Goal: Task Accomplishment & Management: Use online tool/utility

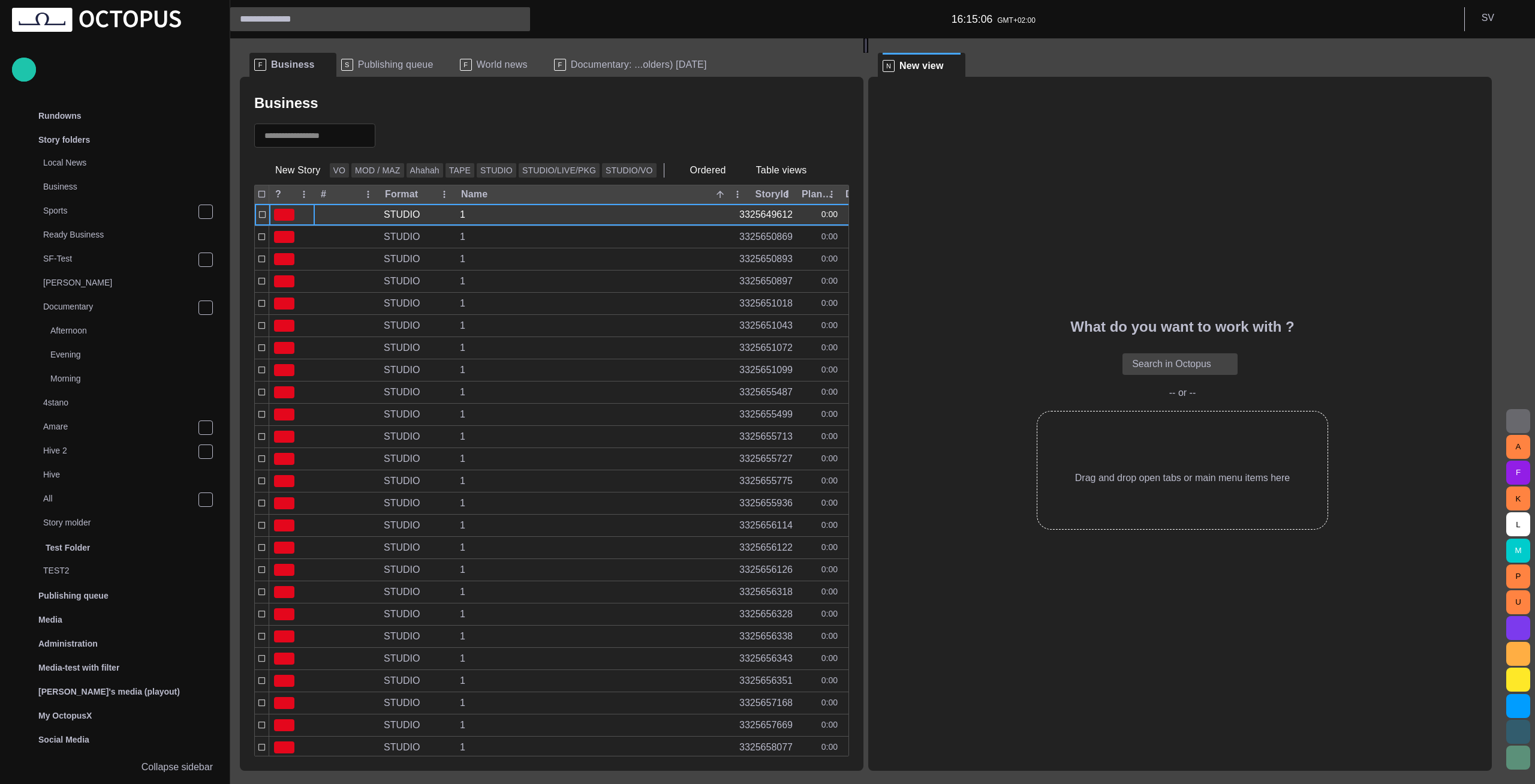
scroll to position [92, 0]
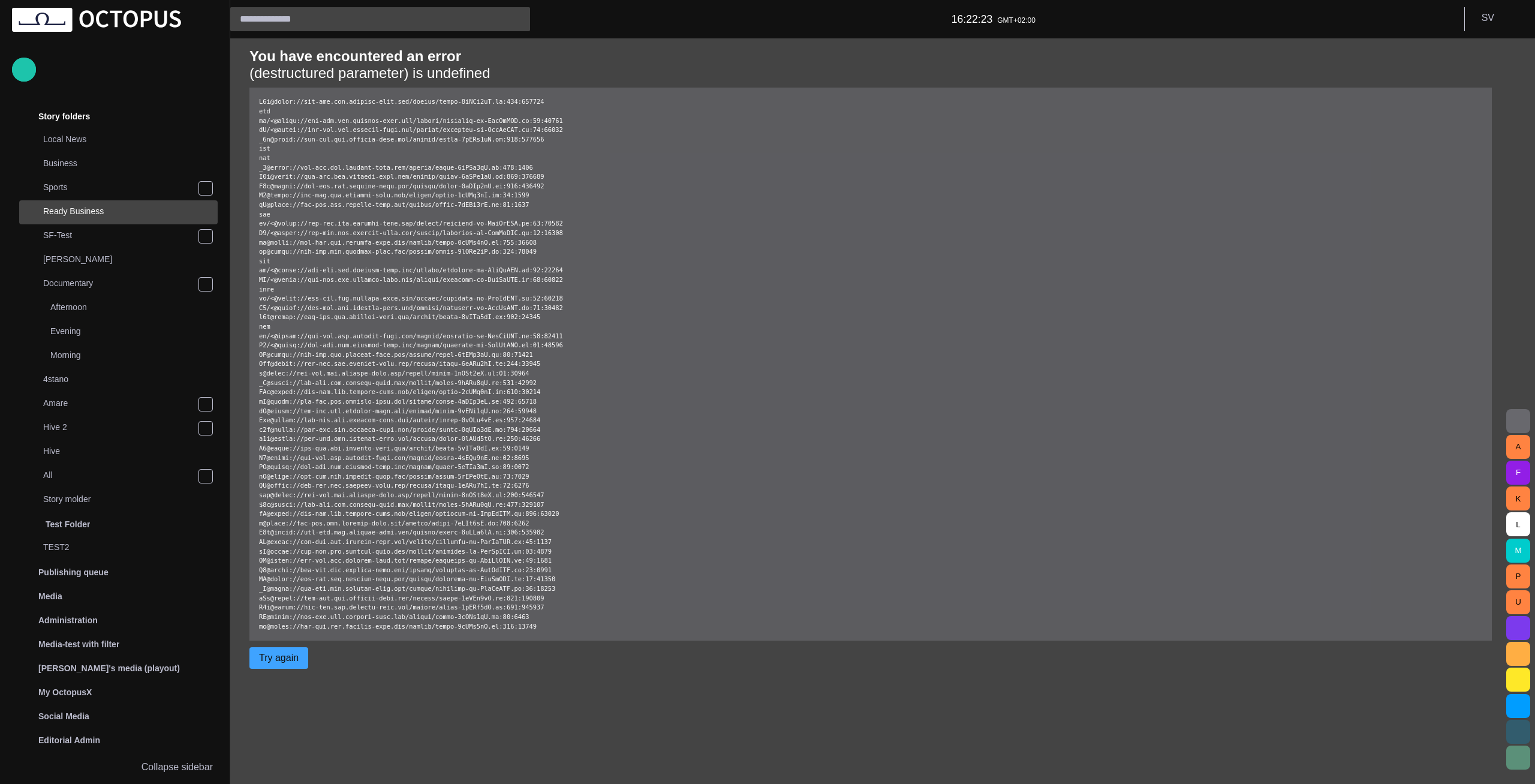
scroll to position [23, 0]
click at [289, 687] on div "You have encountered an error (destructured parameter) is undefined Try again" at bounding box center [870, 411] width 1262 height 745
click at [291, 669] on button "Try again" at bounding box center [281, 657] width 64 height 22
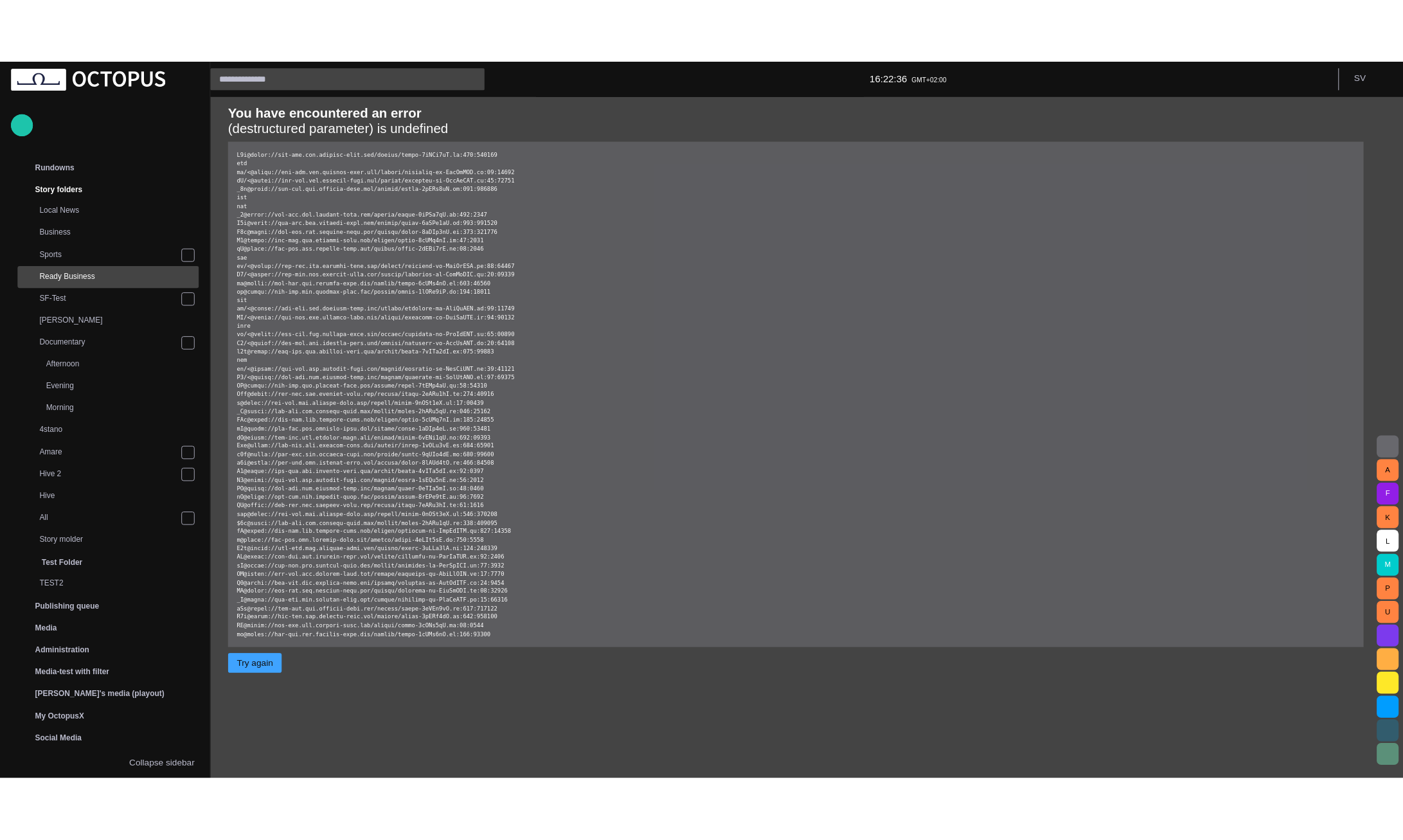
scroll to position [25, 0]
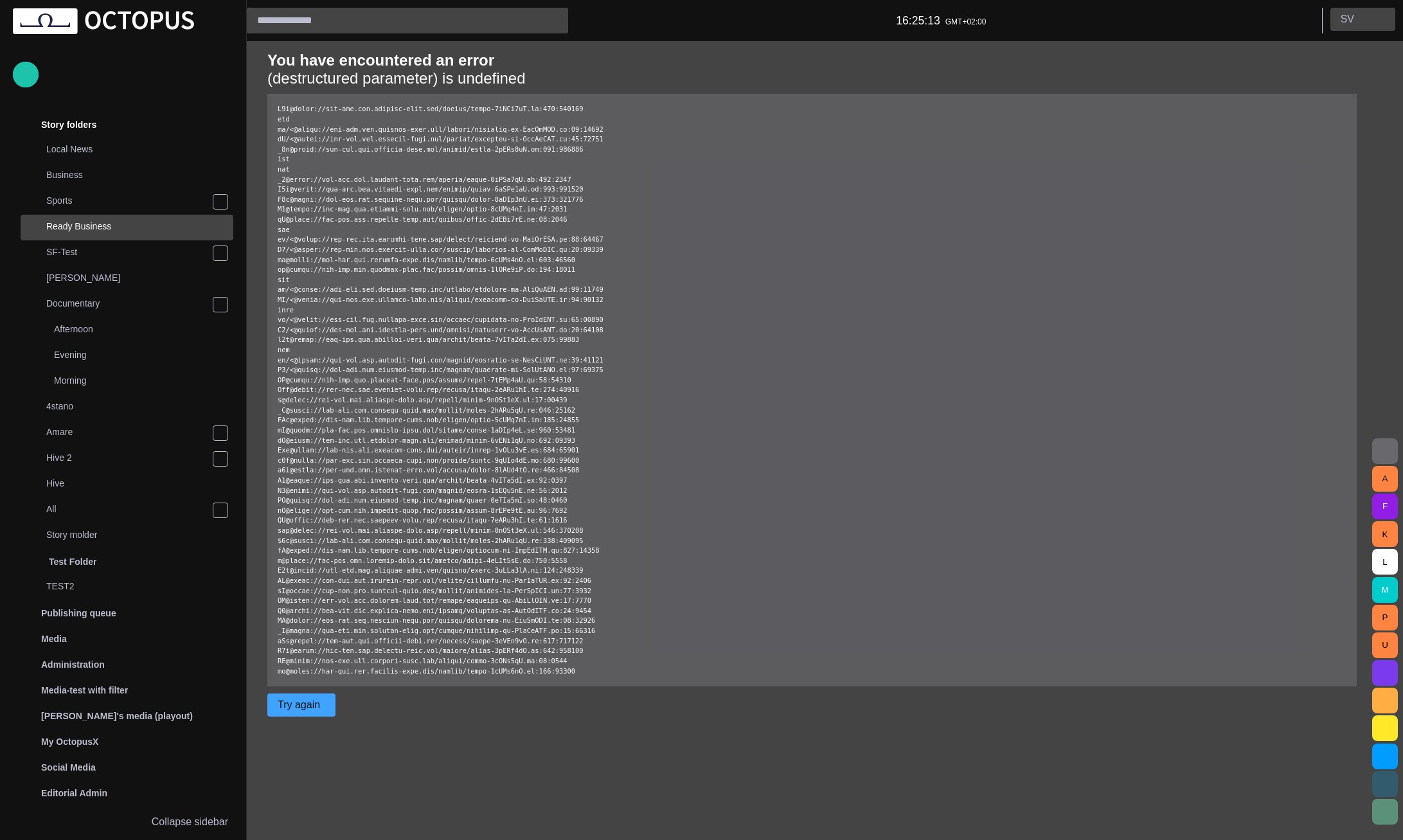
click at [1371, 23] on button "S V" at bounding box center [1363, 19] width 65 height 23
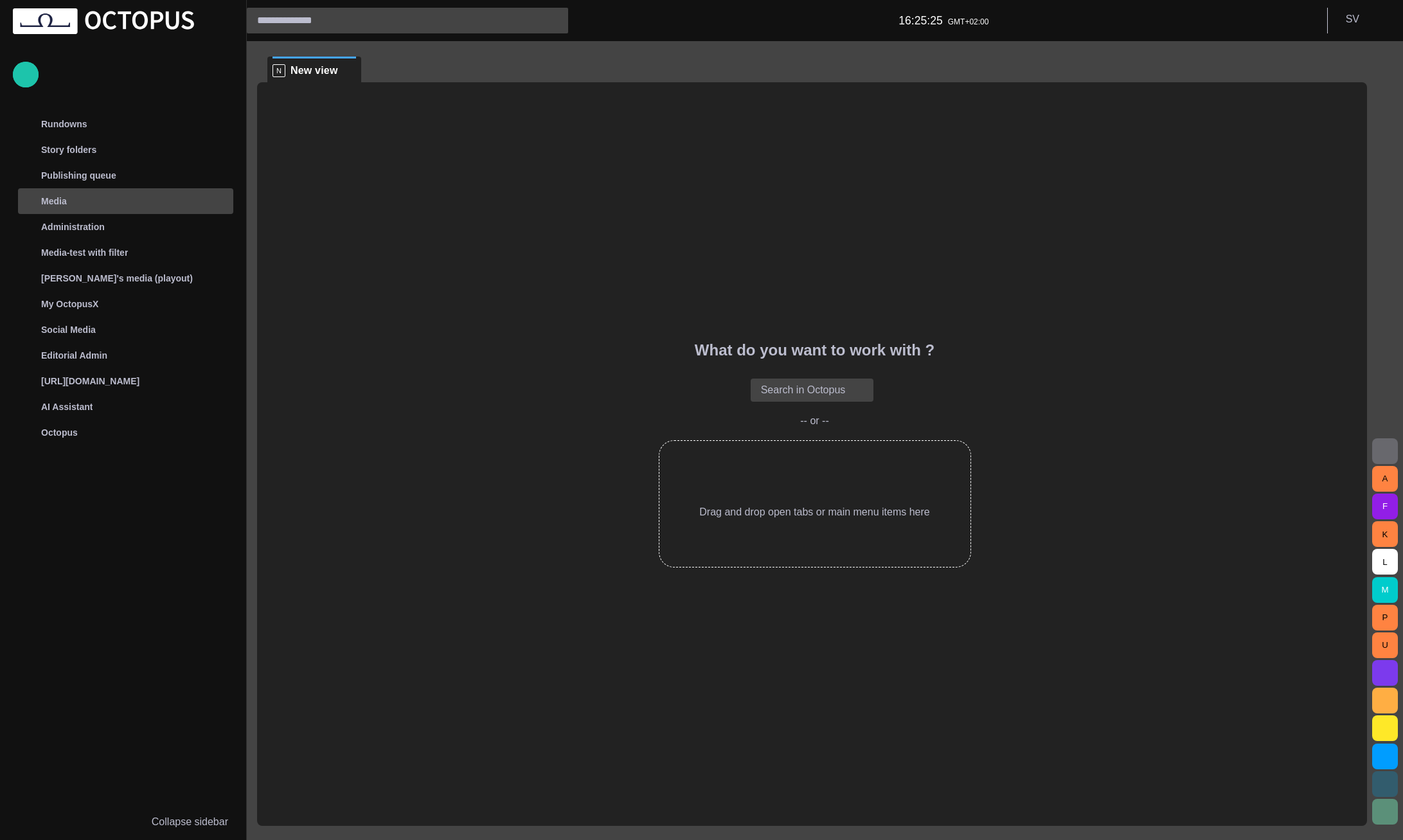
click at [71, 195] on div "Media" at bounding box center [127, 201] width 213 height 20
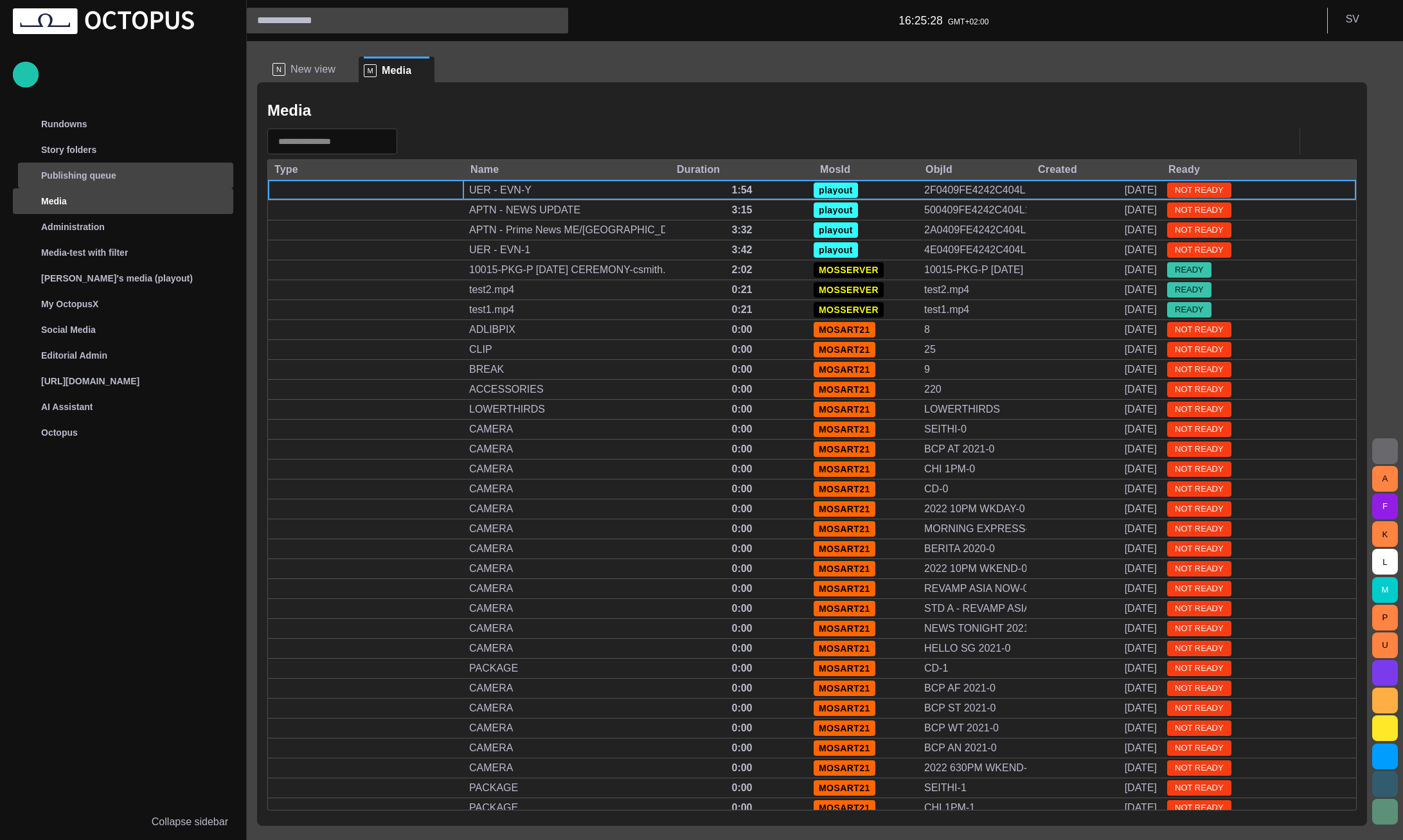
click at [110, 180] on div "Publishing queue" at bounding box center [127, 175] width 213 height 20
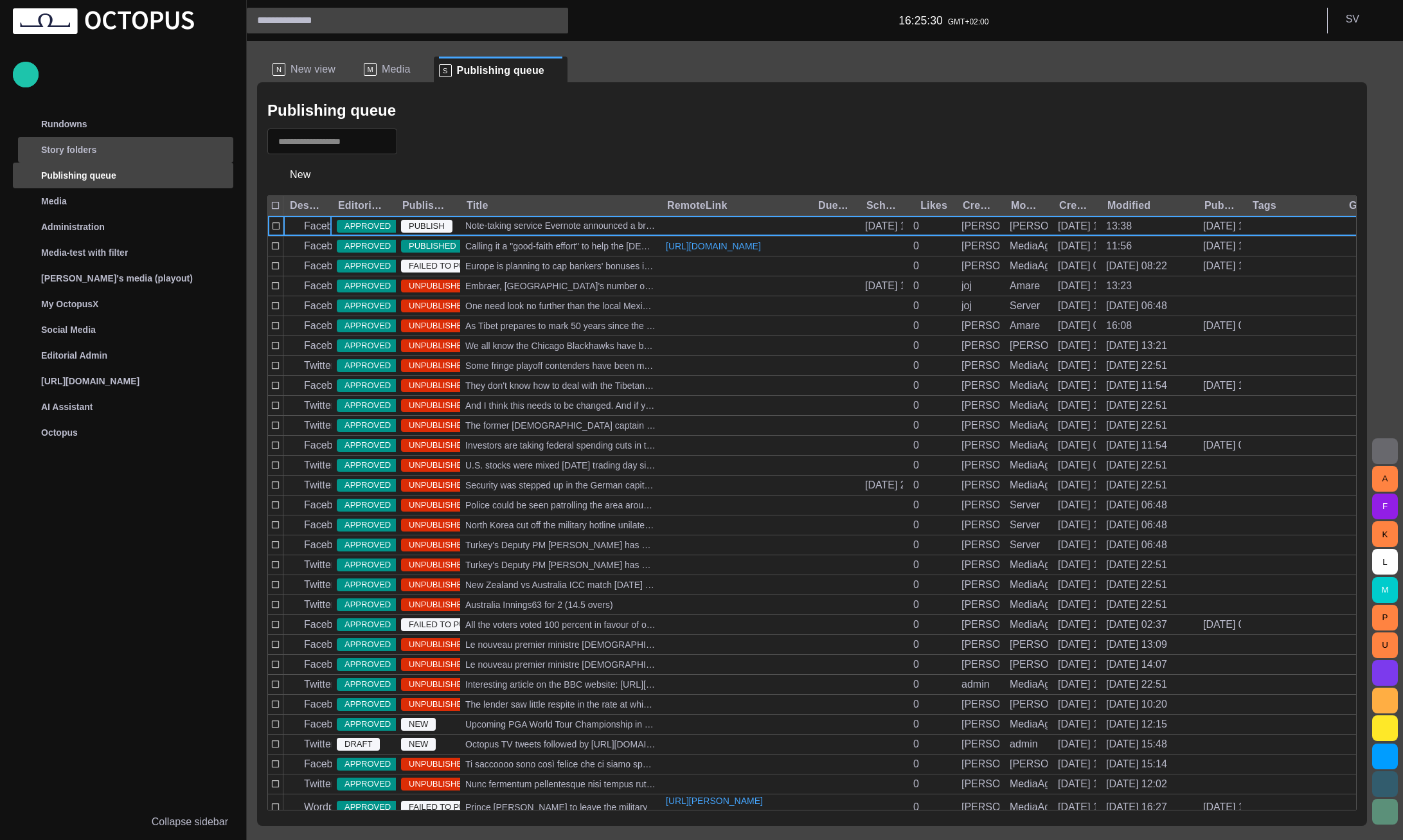
click at [101, 150] on div "Story folders" at bounding box center [114, 149] width 187 height 20
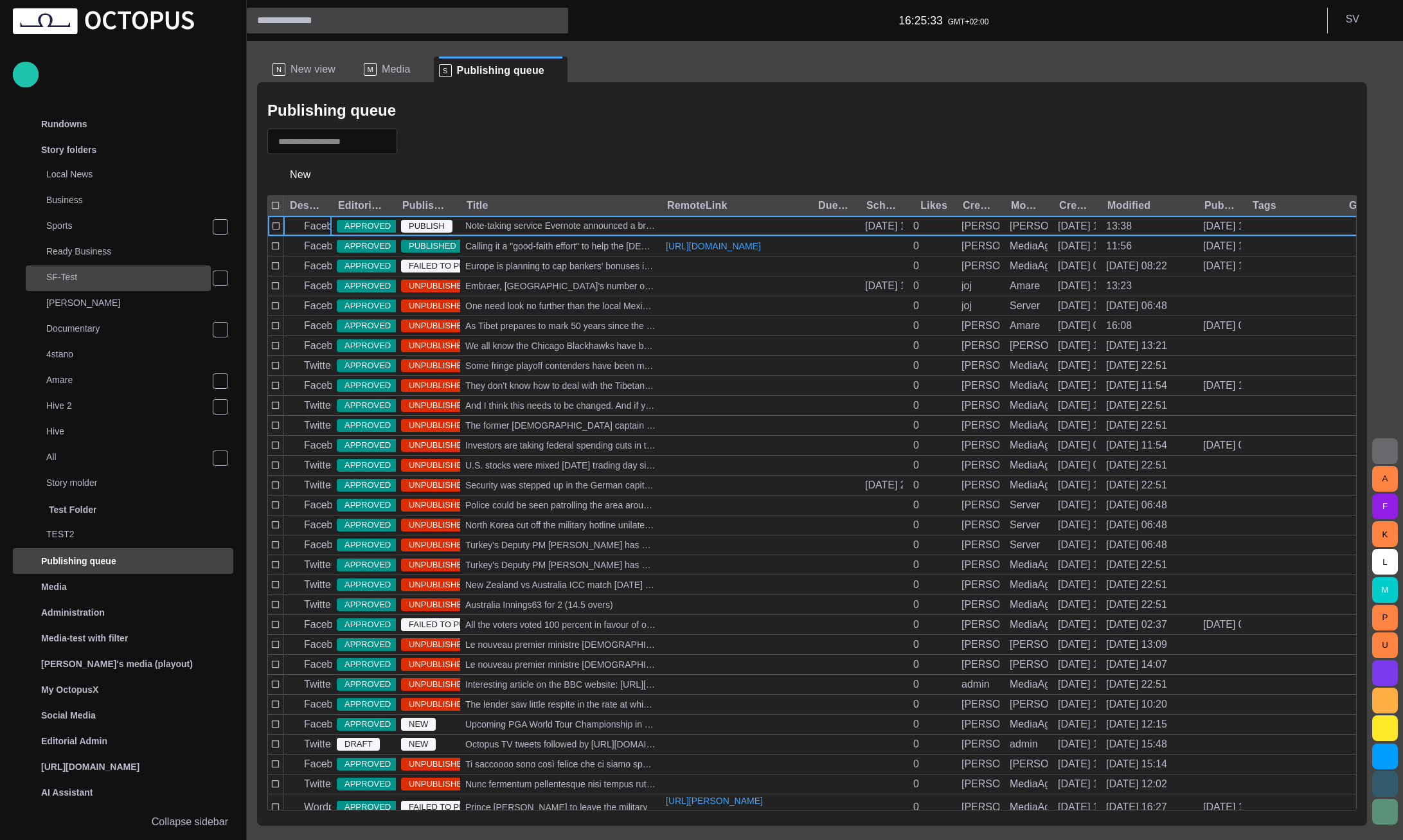
click at [92, 277] on p "SF-Test" at bounding box center [128, 276] width 164 height 13
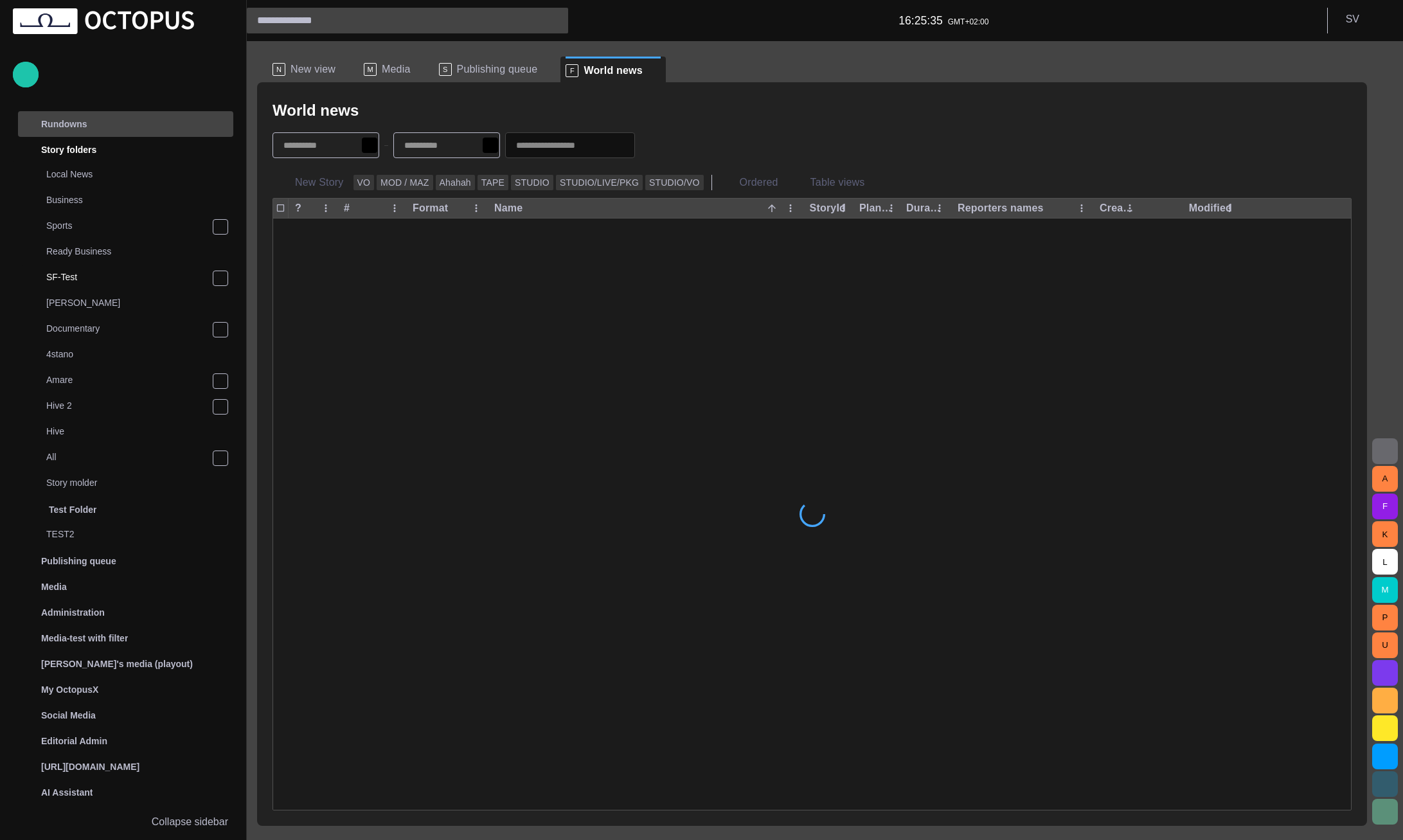
click at [91, 130] on ul "Rundowns Story folders Local News Business Sports Ready Business SF-Test Thomas…" at bounding box center [123, 460] width 220 height 698
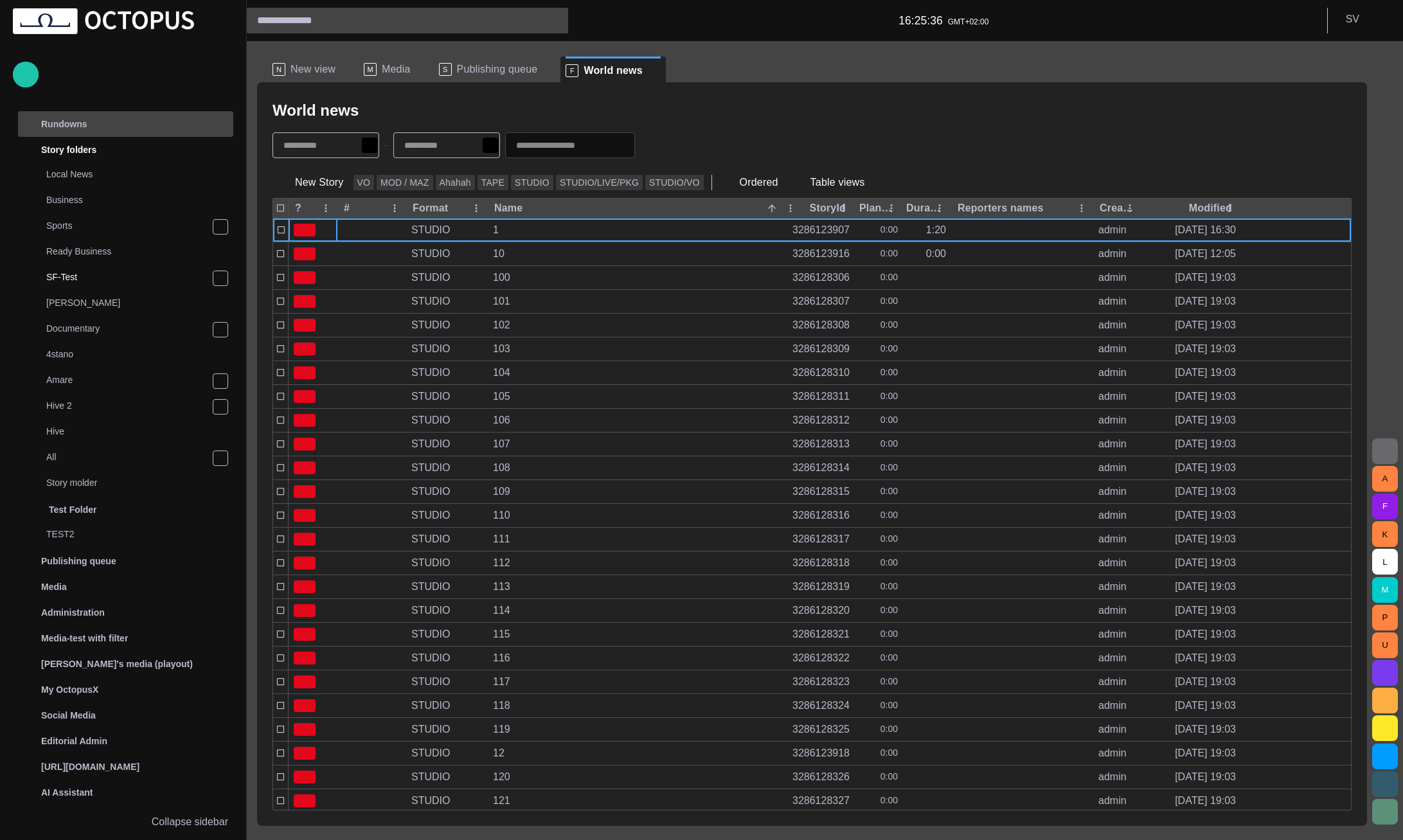
click at [78, 123] on p "Rundowns" at bounding box center [64, 123] width 46 height 13
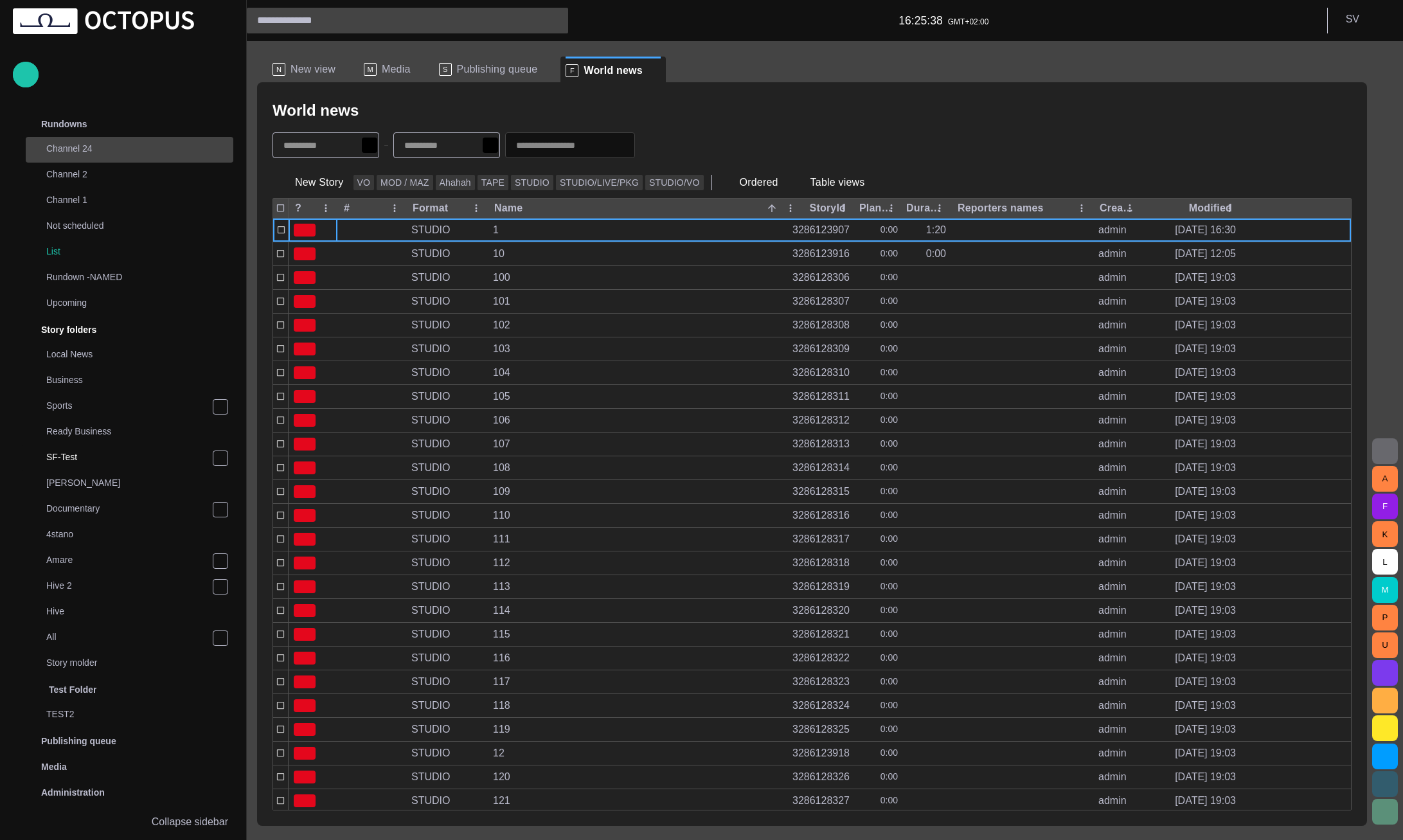
click at [105, 148] on p "Channel 24" at bounding box center [127, 148] width 161 height 13
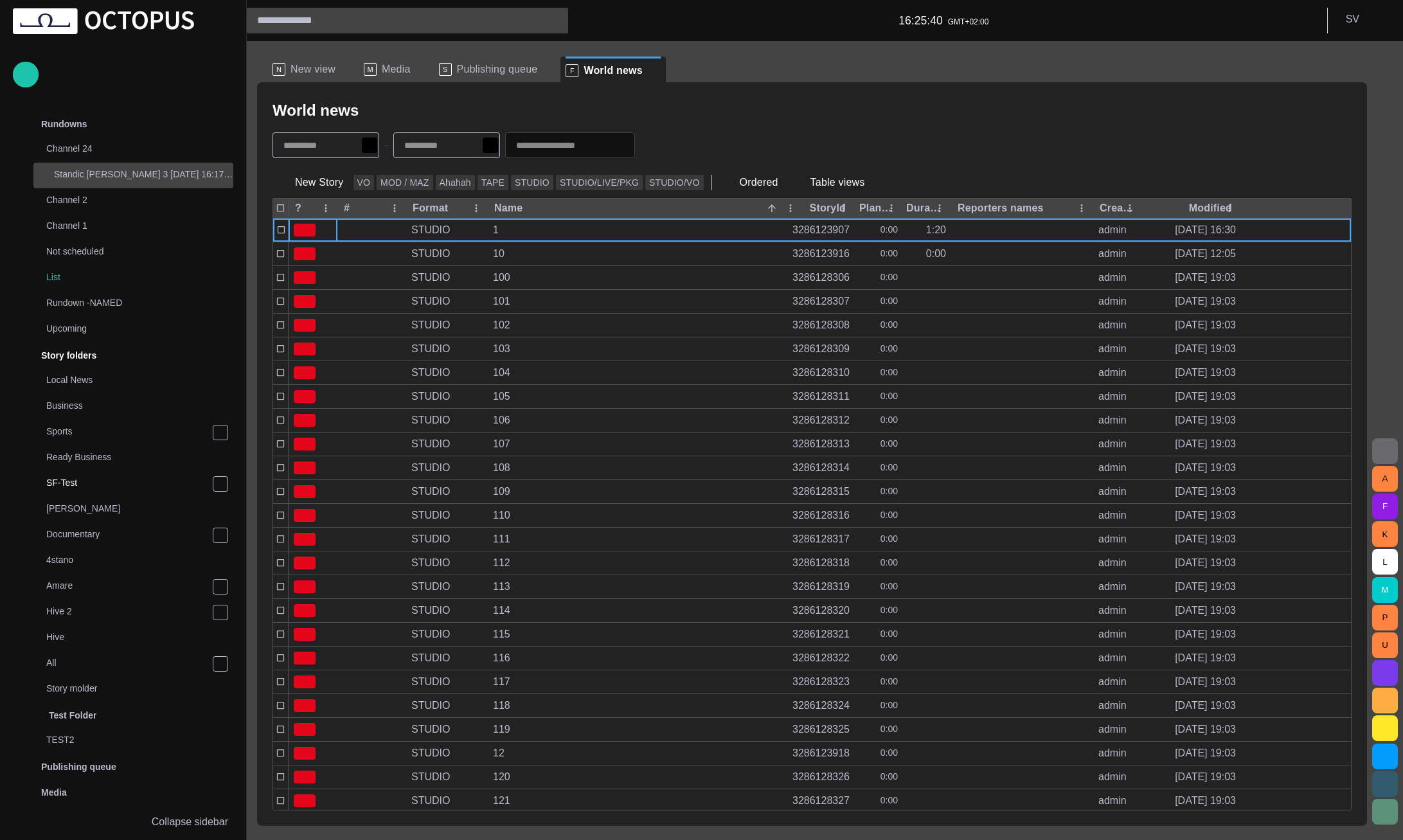
click at [101, 173] on p "Standic [PERSON_NAME] 3 [DATE] 16:17:17" at bounding box center [143, 173] width 180 height 13
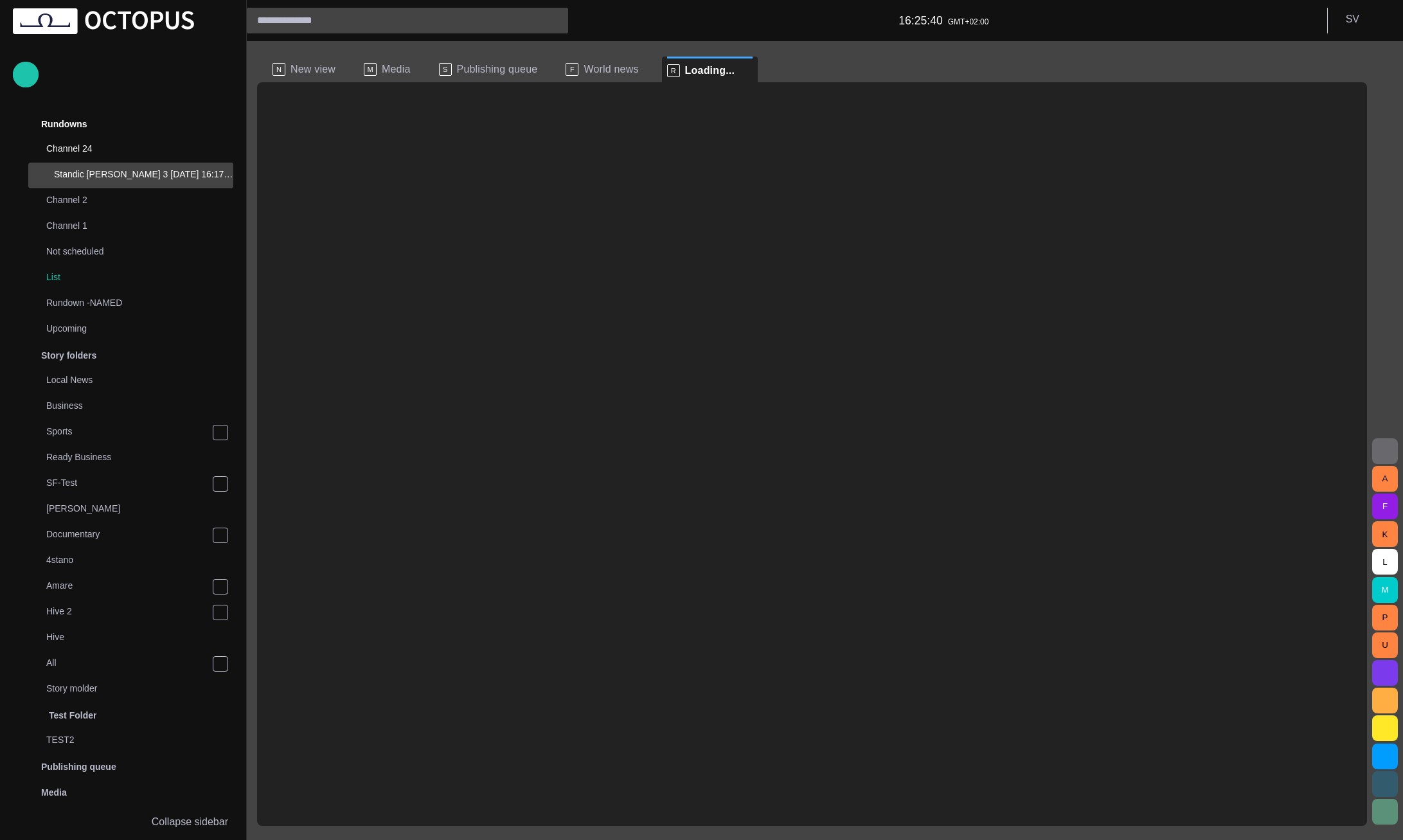
scroll to position [26, 0]
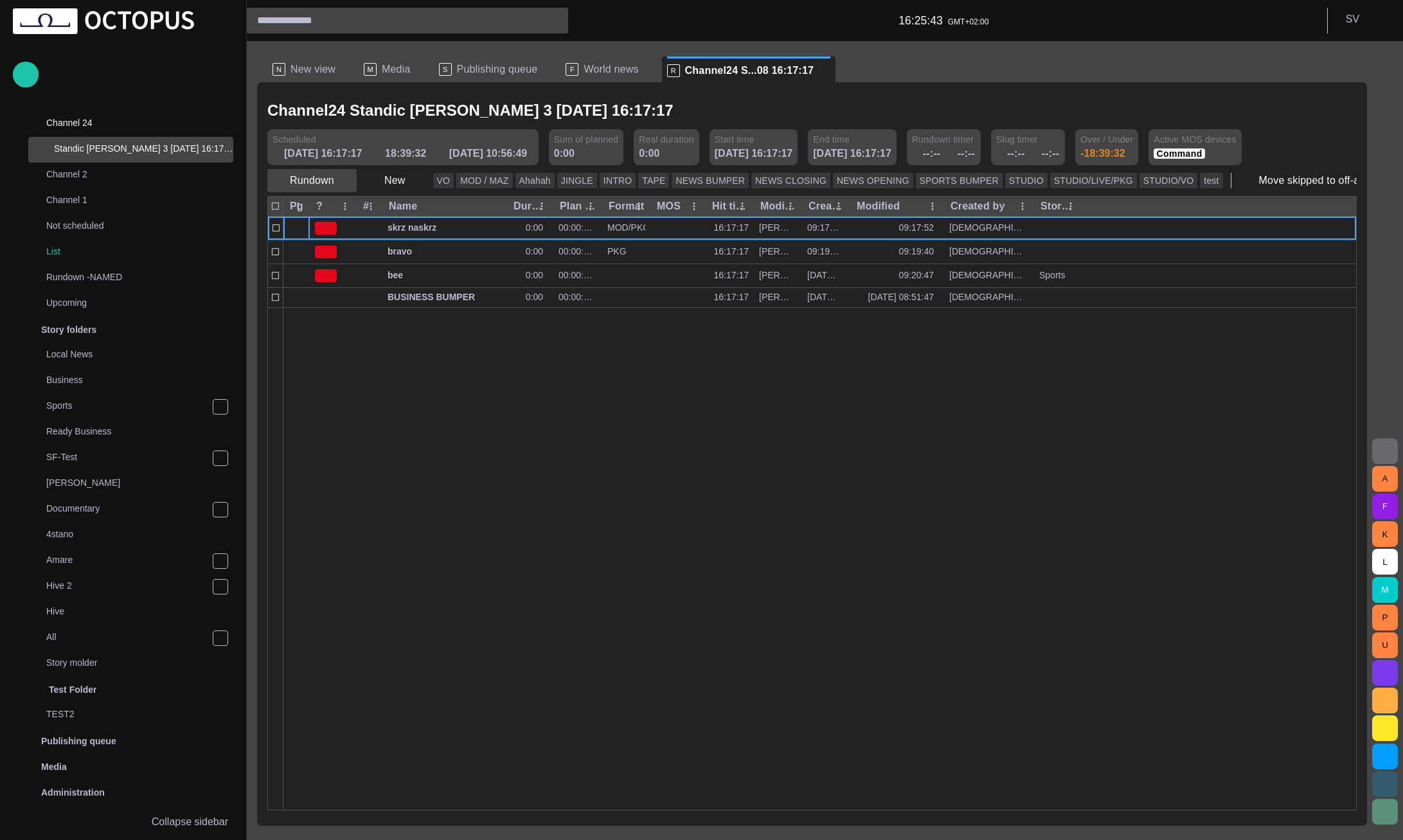
click at [325, 176] on button "Rundown" at bounding box center [312, 180] width 89 height 23
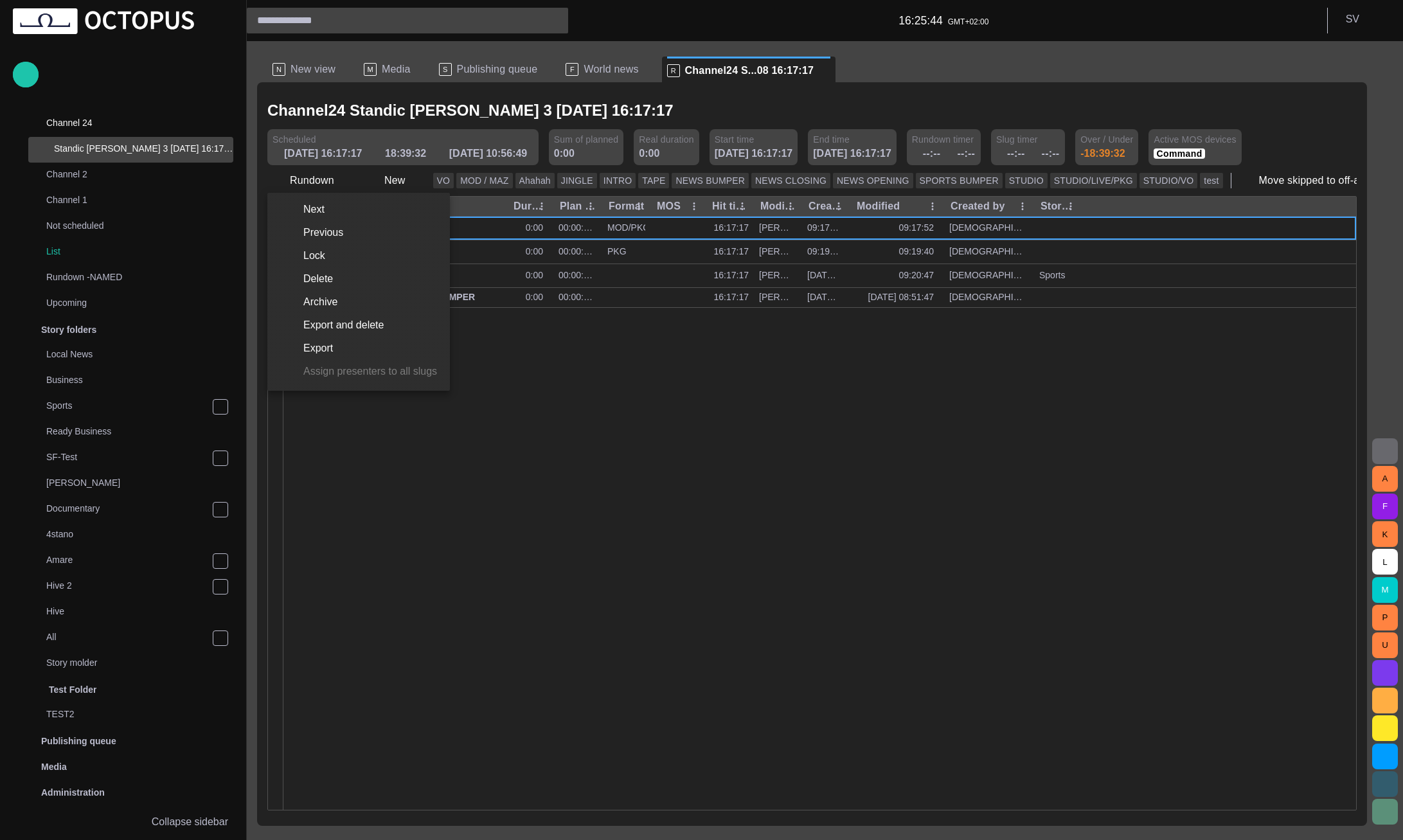
click at [381, 173] on div at bounding box center [702, 420] width 1403 height 840
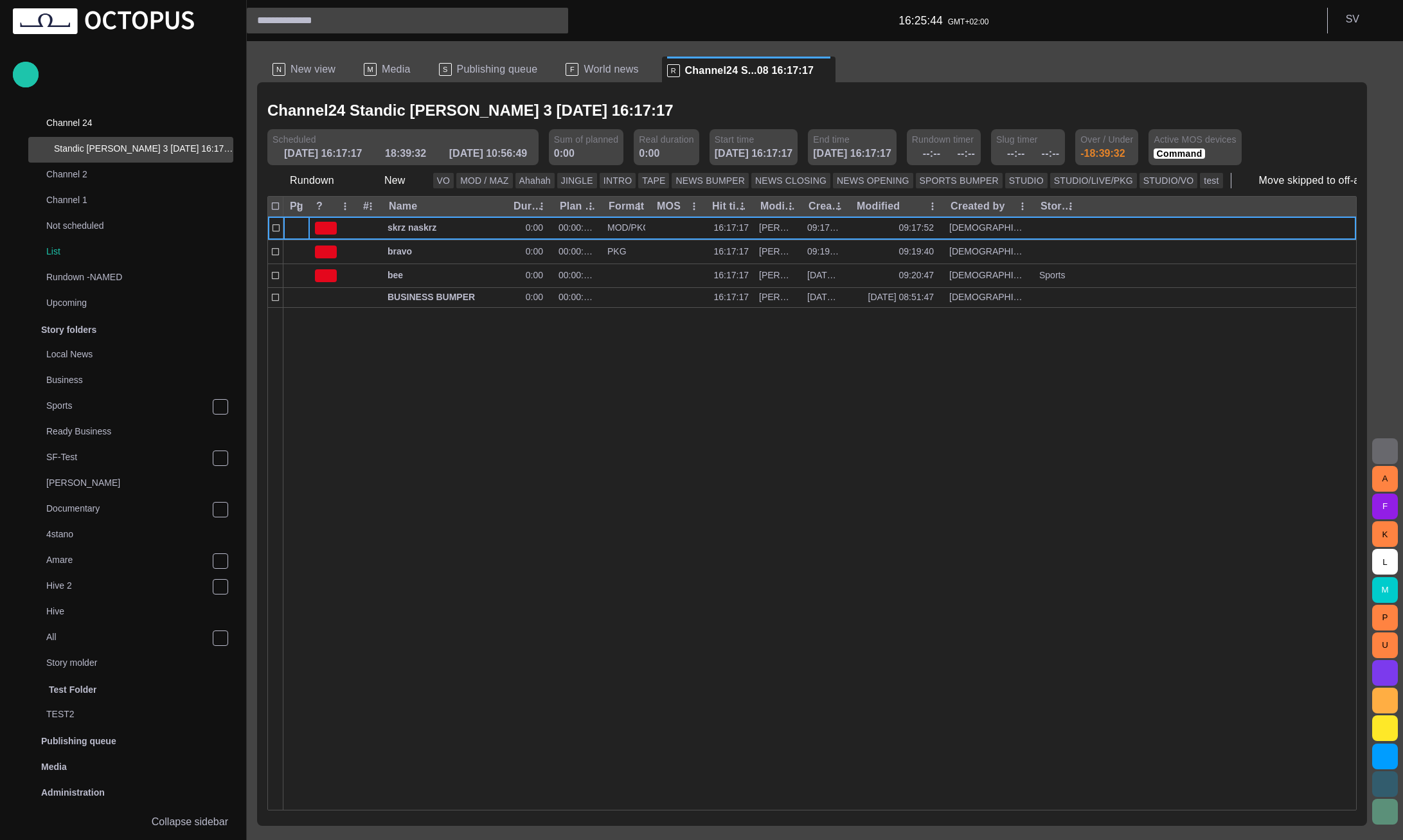
click at [383, 179] on div "Next Previous Lock Delete Archive Export and delete Export Assign presenters to…" at bounding box center [702, 420] width 1403 height 840
click at [383, 179] on button "New" at bounding box center [395, 180] width 66 height 23
click at [400, 211] on li "Story" at bounding box center [420, 209] width 122 height 23
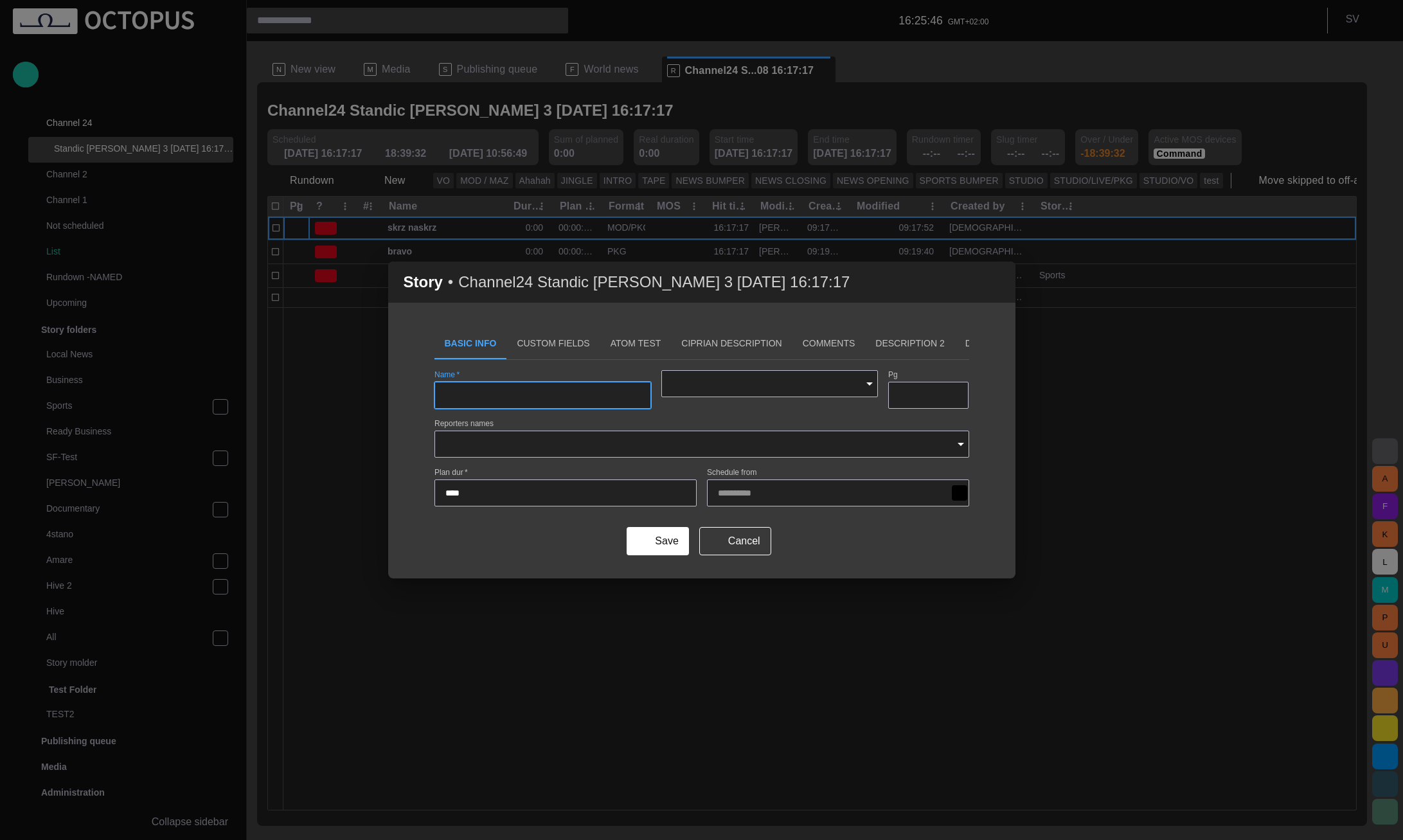
type input "*********"
drag, startPoint x: 725, startPoint y: 536, endPoint x: 624, endPoint y: 578, distance: 109.4
click at [726, 536] on button "Cancel" at bounding box center [735, 541] width 72 height 28
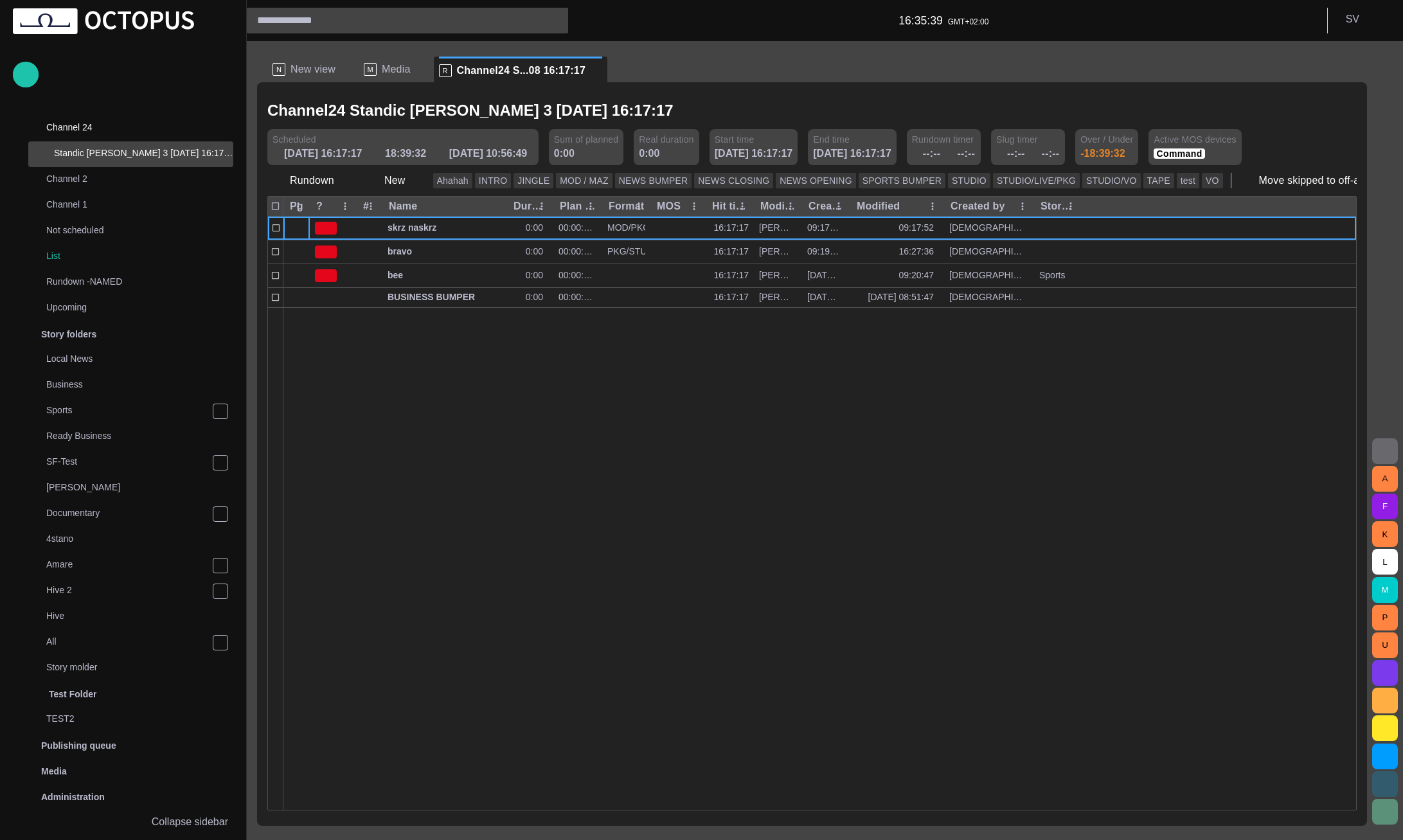
scroll to position [26, 0]
